Goal: Feedback & Contribution: Leave review/rating

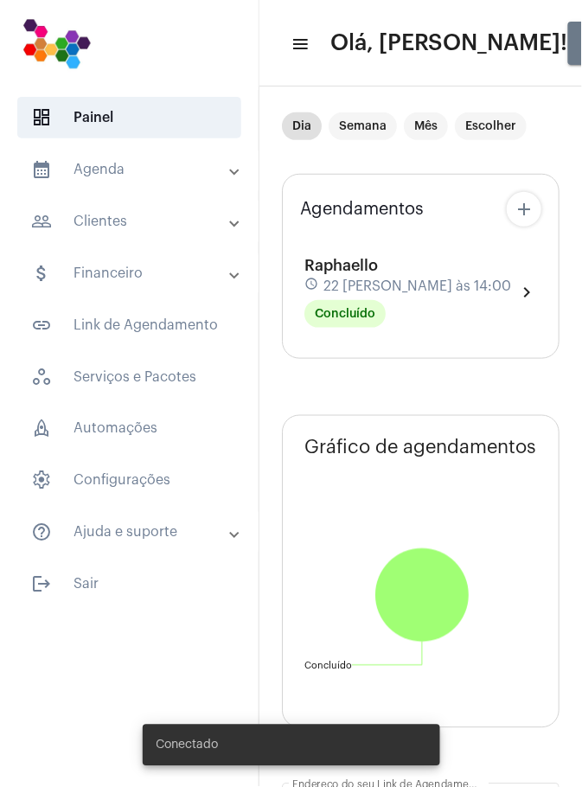
type input "[URL][DOMAIN_NAME]"
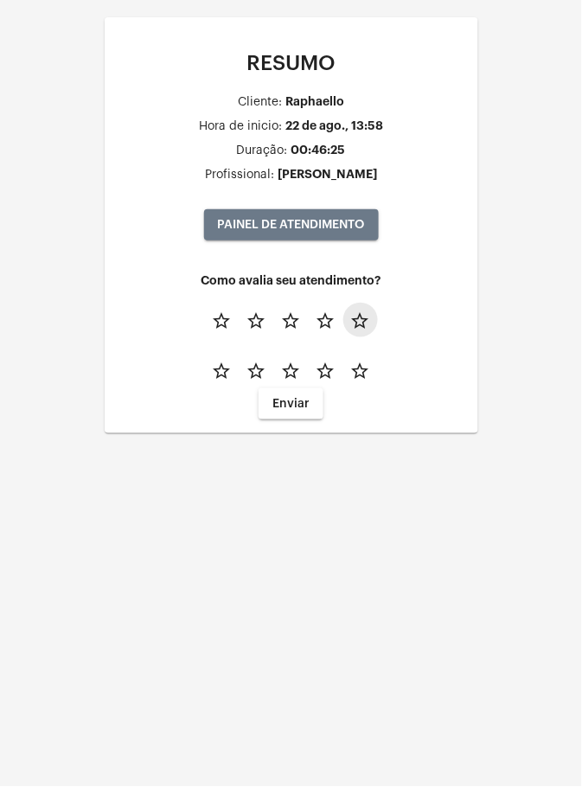
click at [371, 322] on button "star_border" at bounding box center [360, 320] width 35 height 35
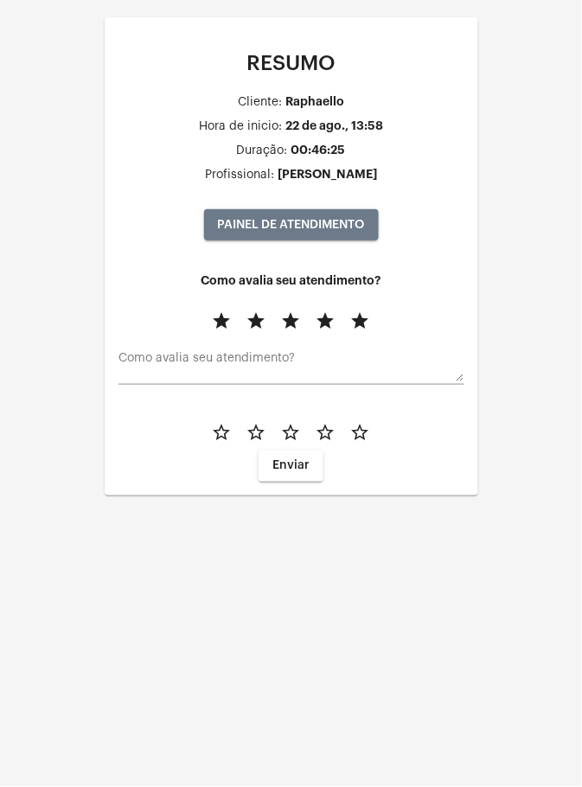
click at [364, 431] on mat-icon "star_border" at bounding box center [360, 433] width 21 height 21
click at [316, 463] on button "Enviar" at bounding box center [290, 465] width 65 height 31
